Goal: Information Seeking & Learning: Compare options

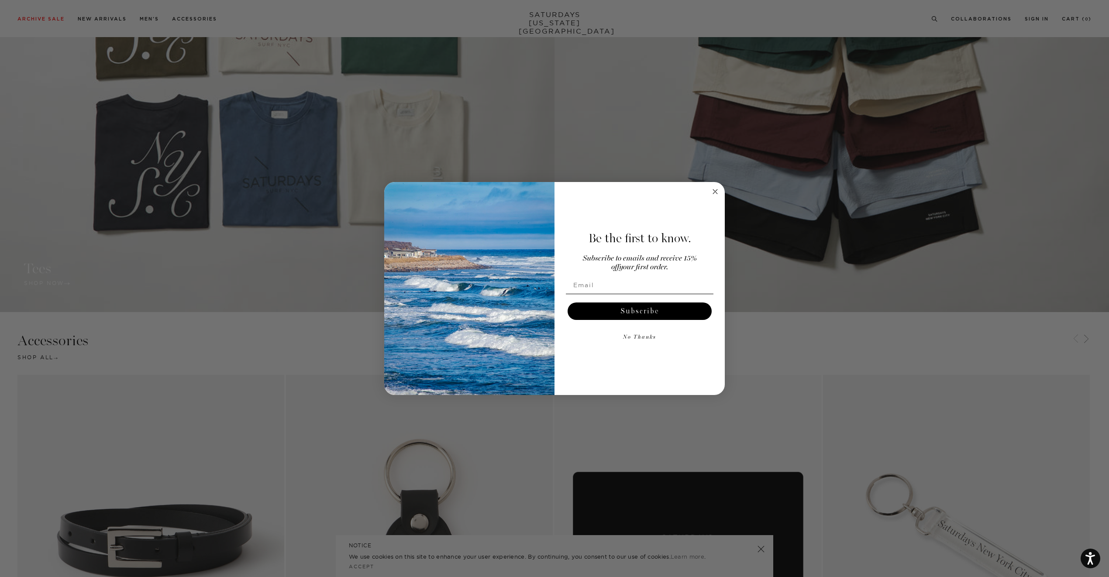
scroll to position [1397, 0]
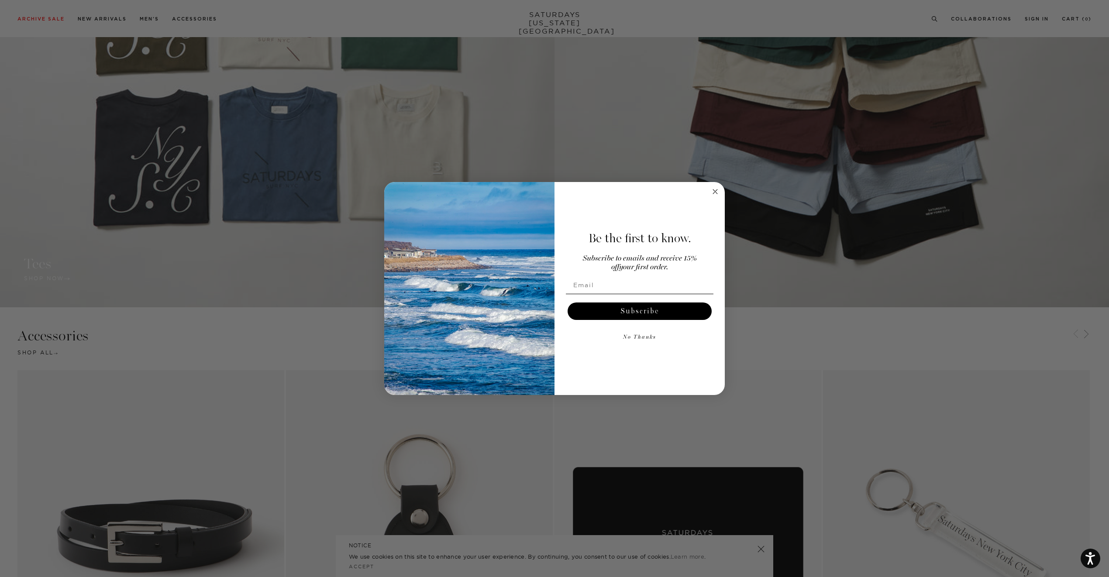
click at [716, 193] on circle "Close dialog" at bounding box center [715, 192] width 10 height 10
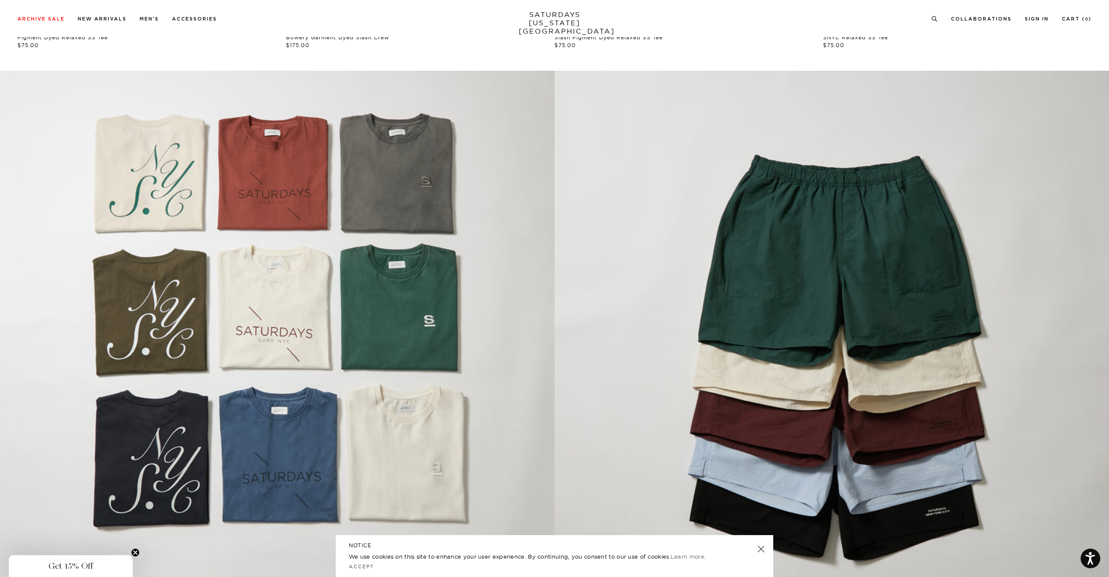
scroll to position [1092, 0]
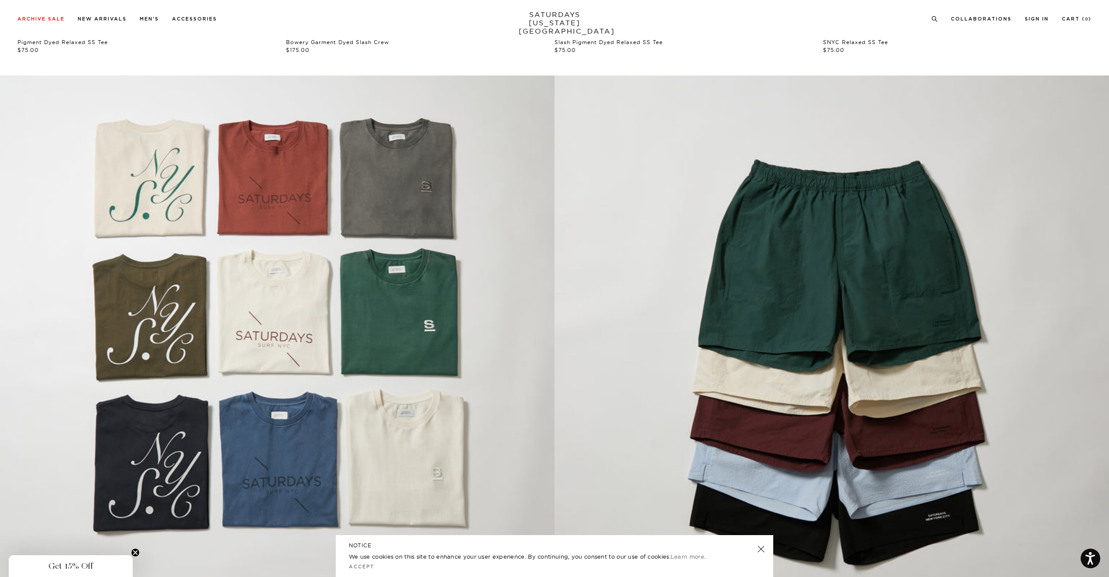
click at [385, 286] on link at bounding box center [277, 344] width 554 height 537
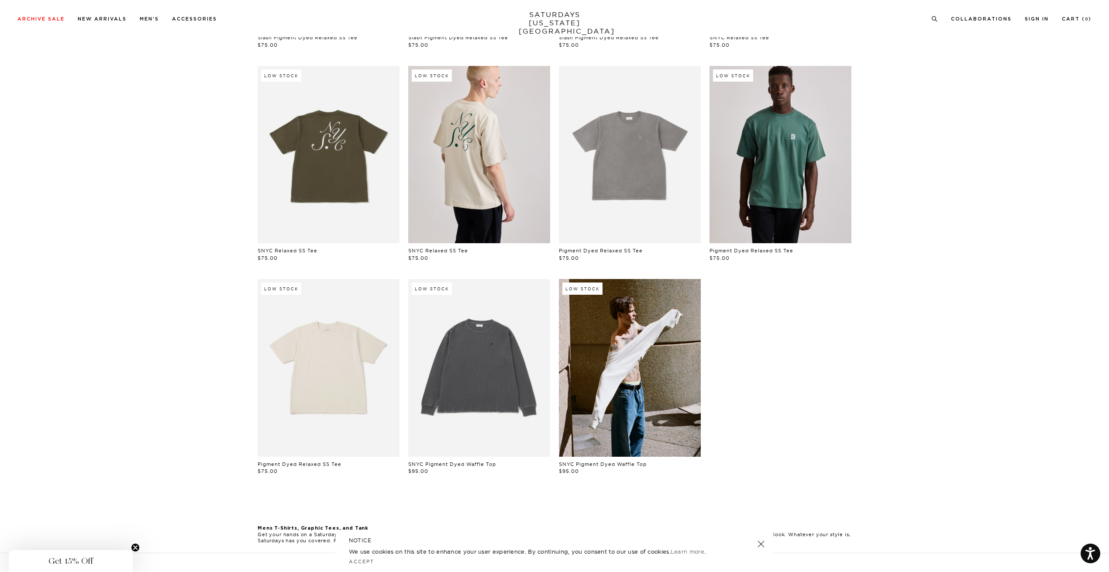
scroll to position [131, 0]
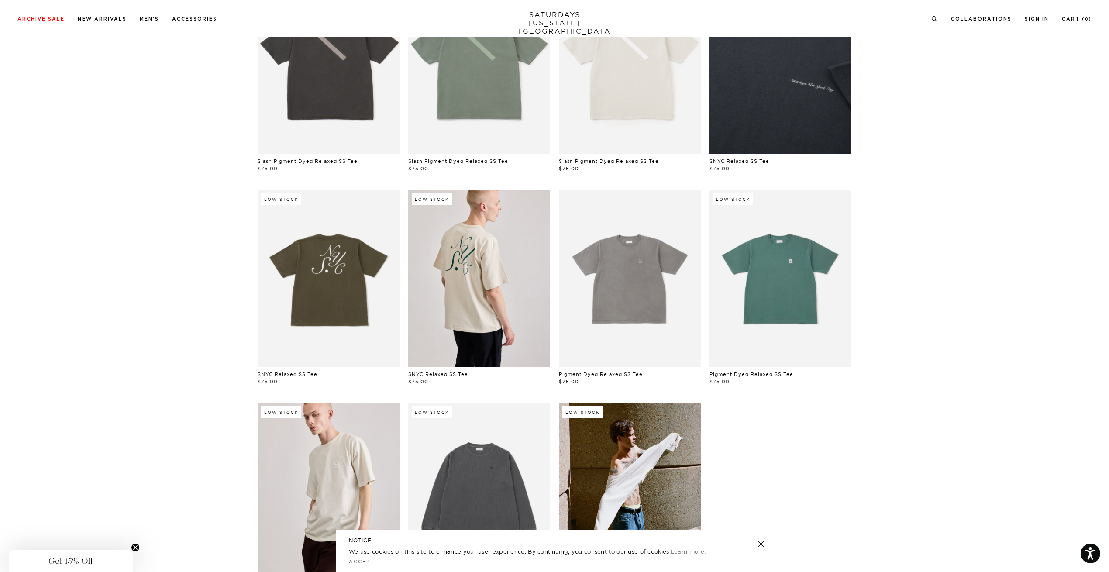
click at [737, 243] on link at bounding box center [780, 277] width 142 height 177
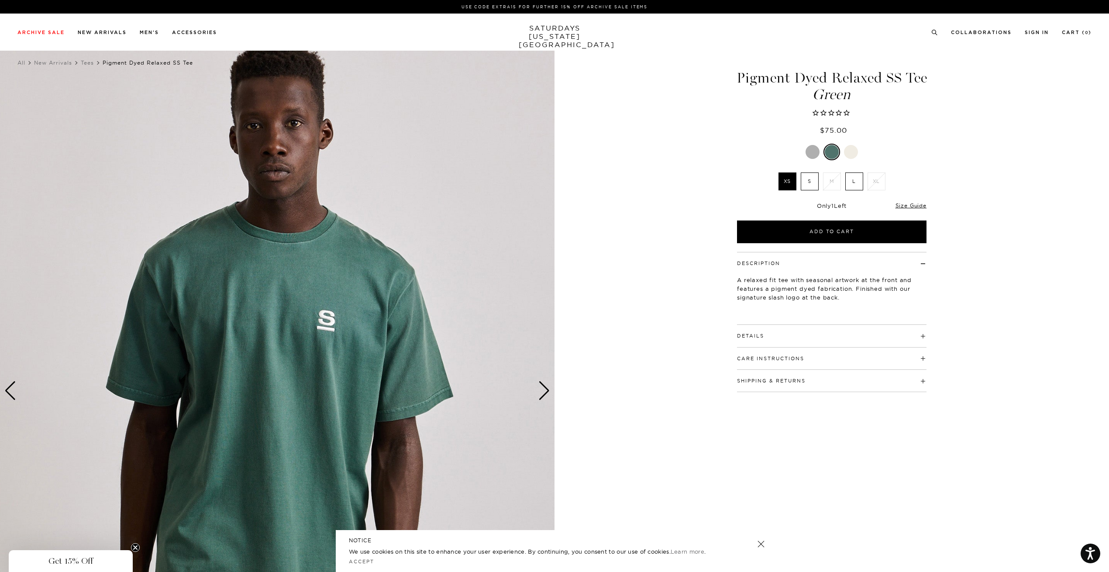
click at [854, 185] on label "L" at bounding box center [854, 181] width 18 height 18
click at [0, 0] on input "L" at bounding box center [0, 0] width 0 height 0
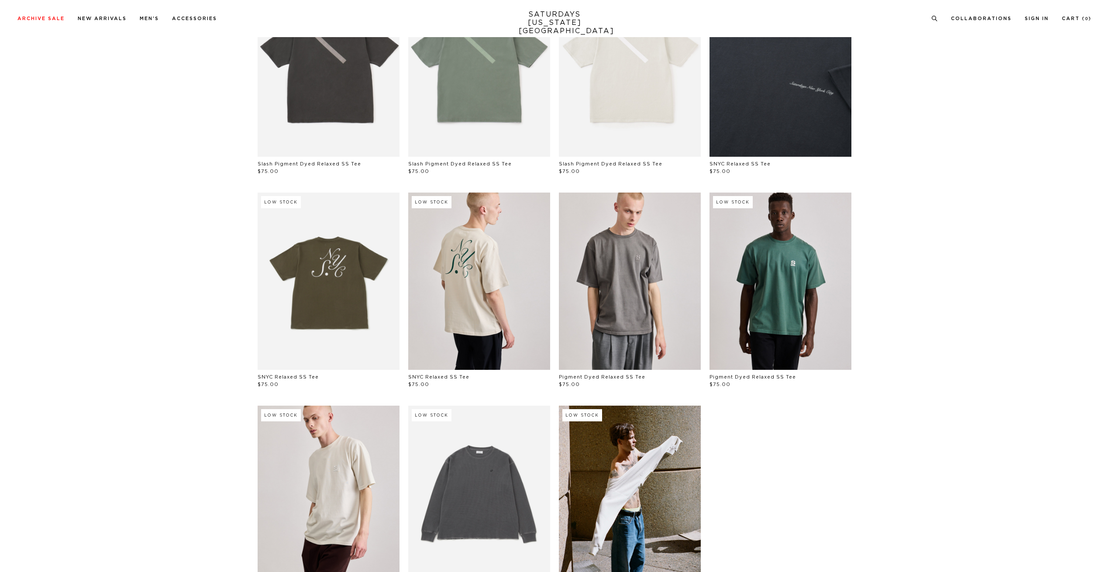
scroll to position [131, 0]
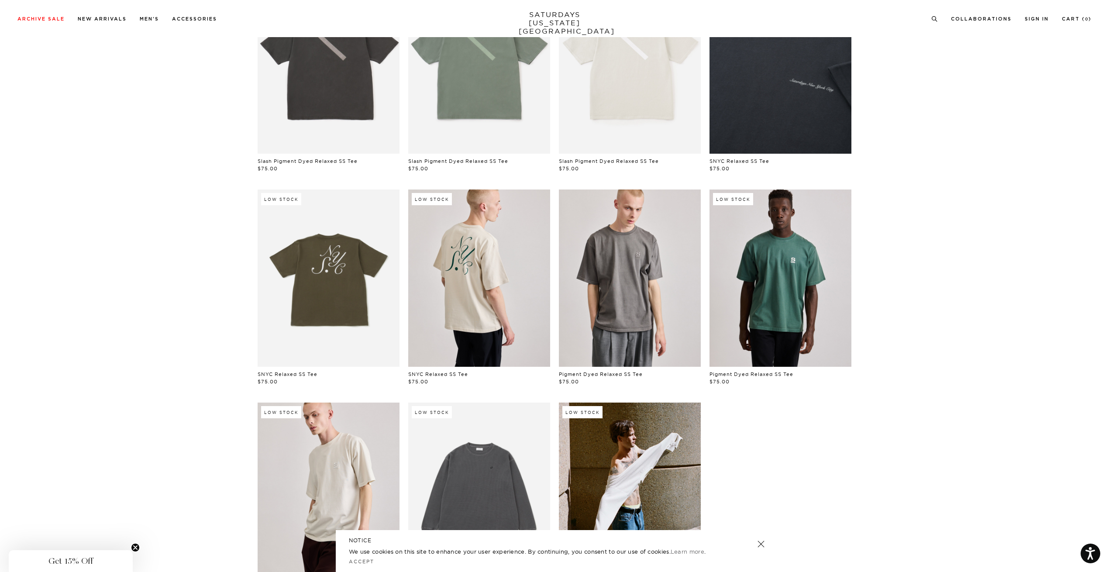
click at [631, 286] on link at bounding box center [630, 277] width 142 height 177
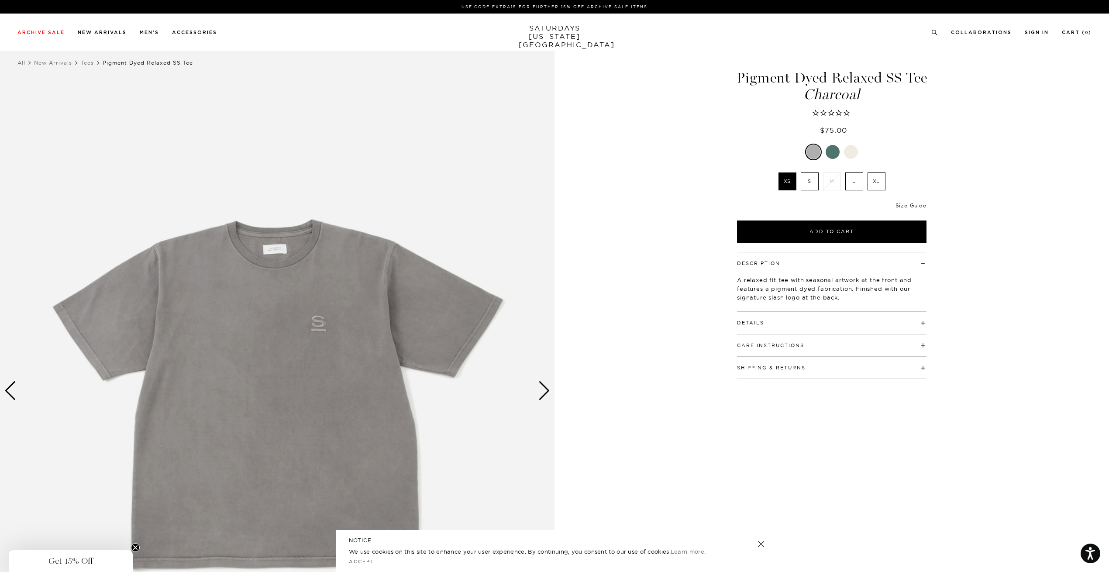
click at [876, 178] on label "XL" at bounding box center [877, 181] width 18 height 18
click at [0, 0] on input "XL" at bounding box center [0, 0] width 0 height 0
click at [882, 186] on label "XL" at bounding box center [877, 181] width 18 height 18
click at [0, 0] on input "XL" at bounding box center [0, 0] width 0 height 0
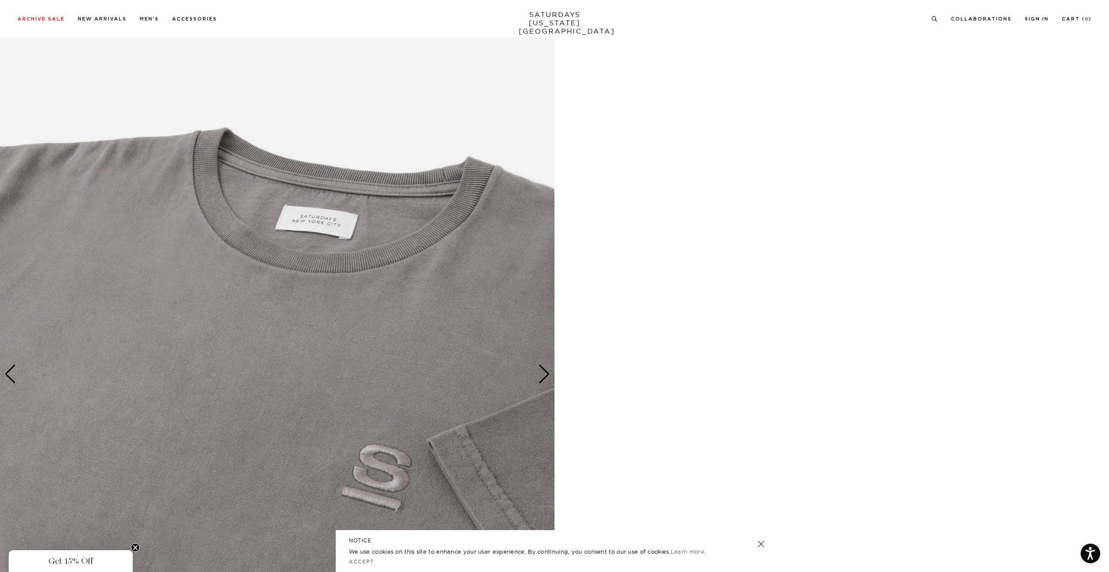
scroll to position [2401, 0]
